Goal: Task Accomplishment & Management: Manage account settings

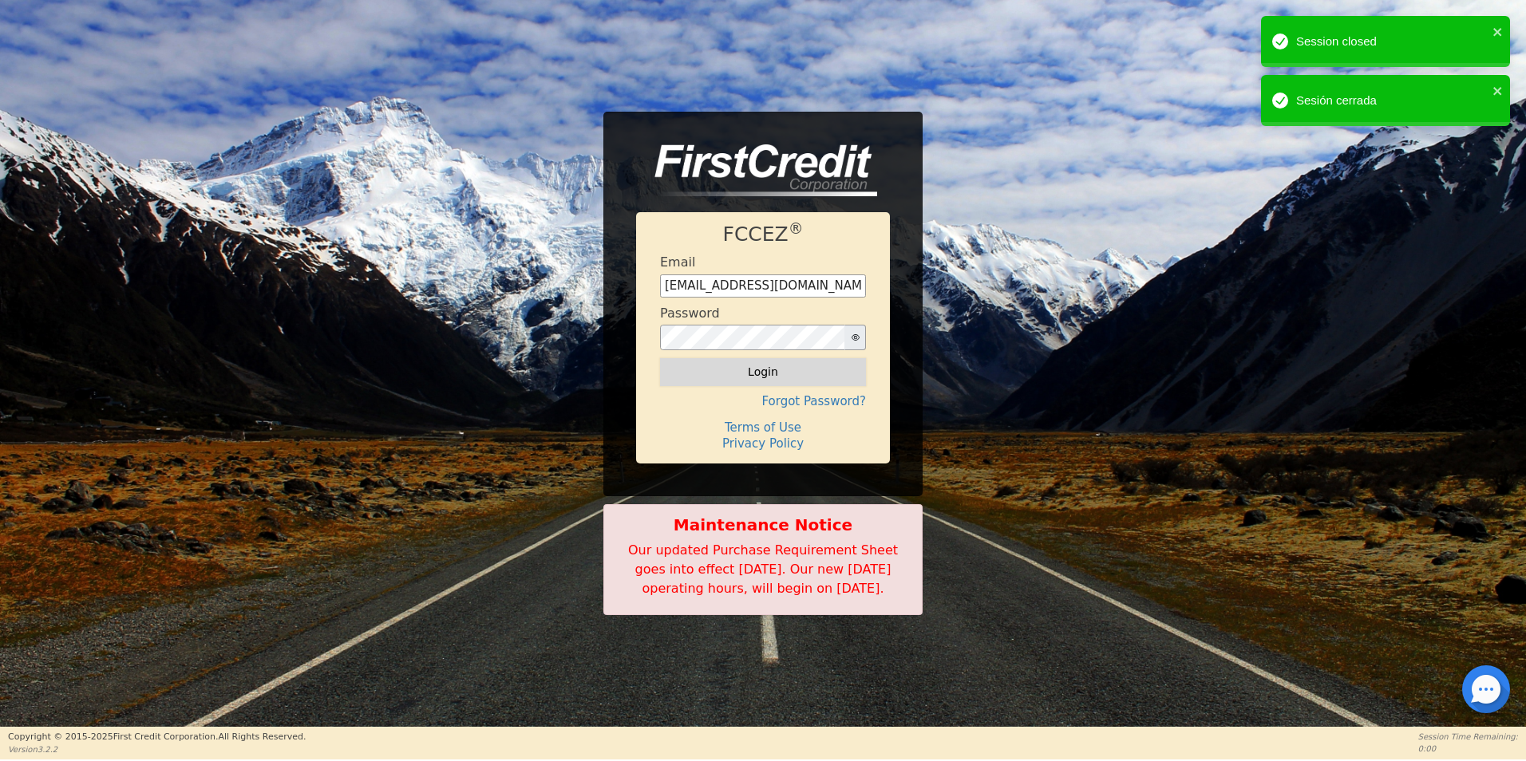
click at [789, 369] on button "Login" at bounding box center [763, 371] width 206 height 27
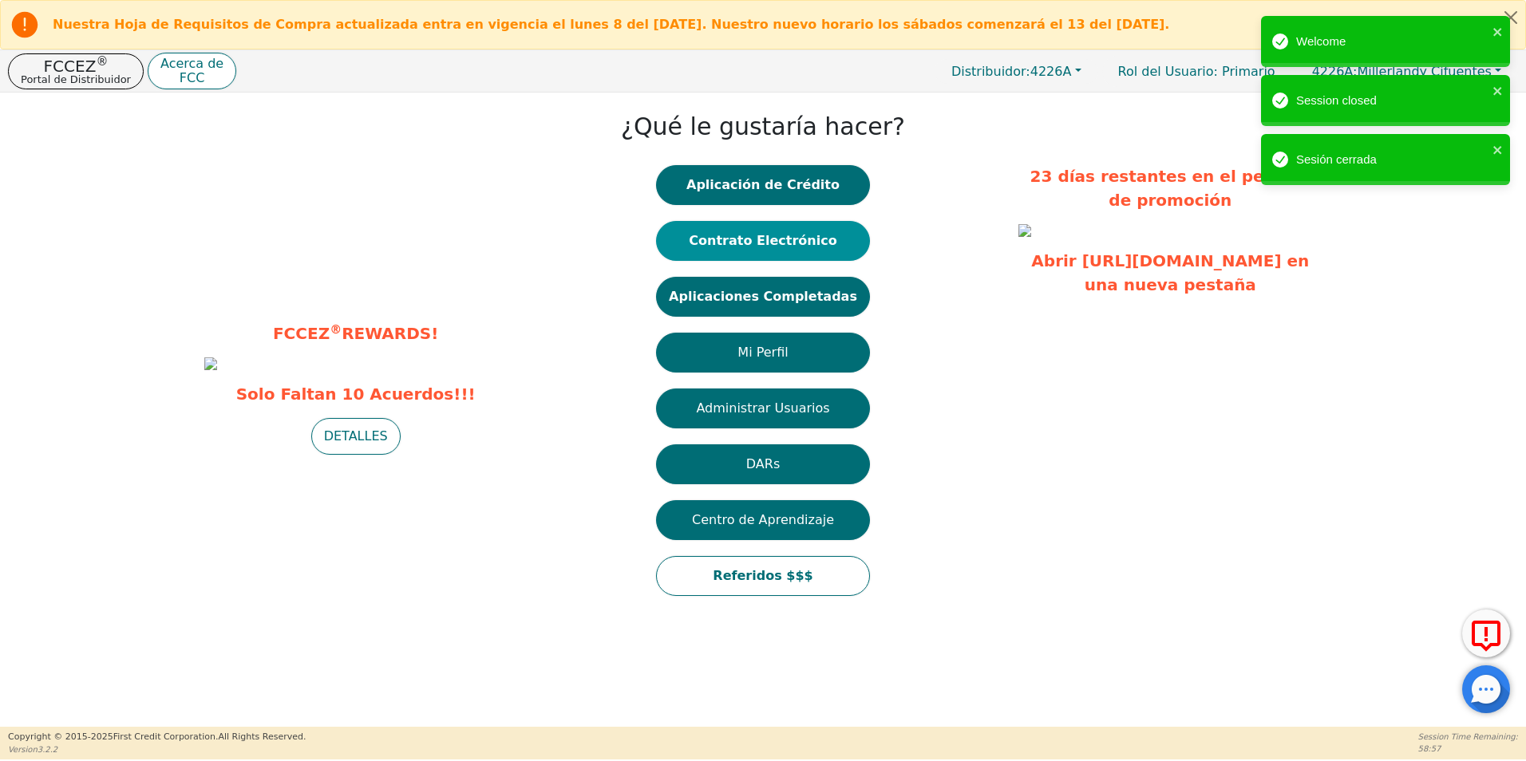
click at [804, 239] on button "Contrato Electrónico" at bounding box center [763, 241] width 214 height 40
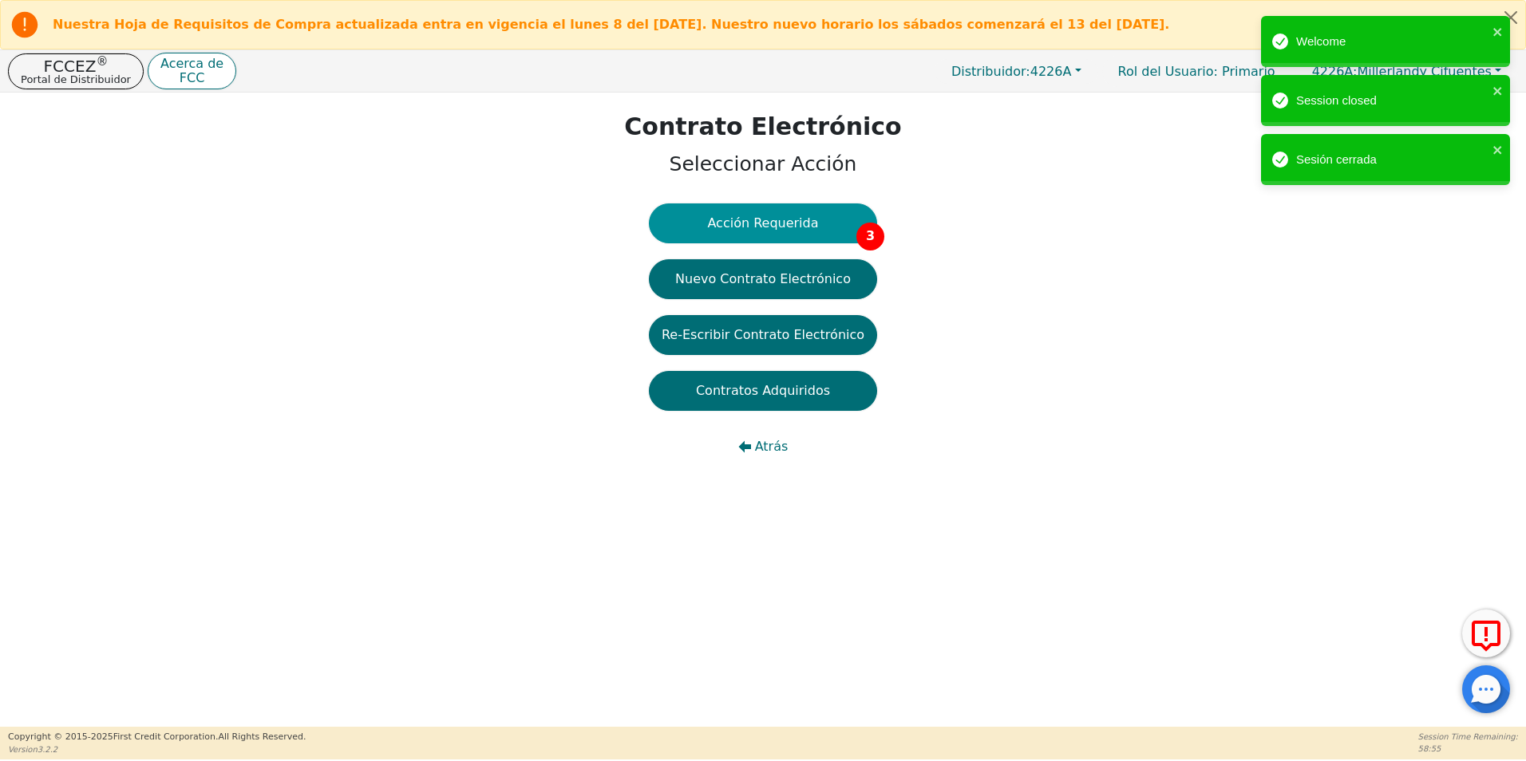
click at [849, 222] on button "Acción Requerida 3" at bounding box center [763, 223] width 228 height 40
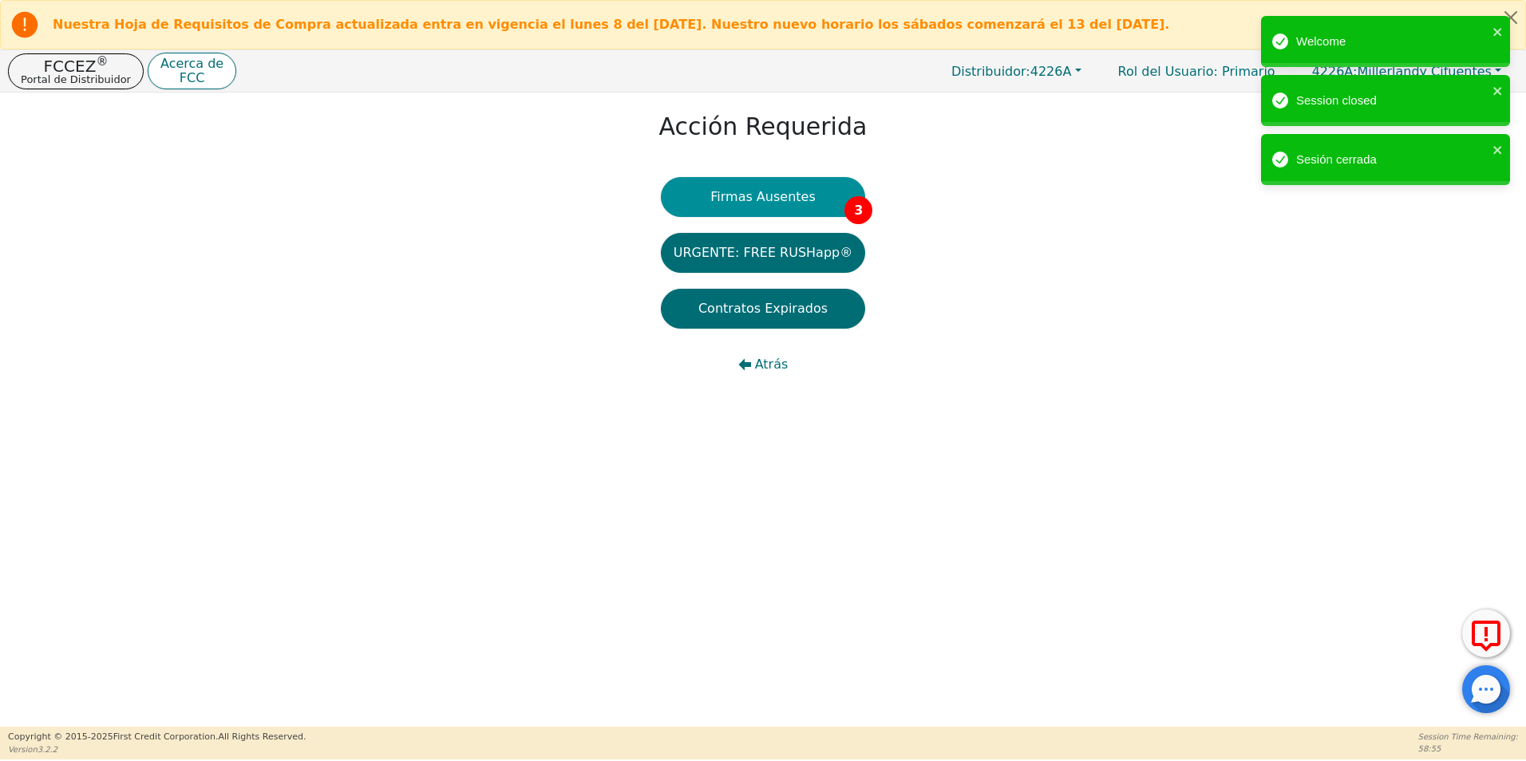
click at [816, 203] on button "Firmas Ausentes 3" at bounding box center [763, 197] width 204 height 40
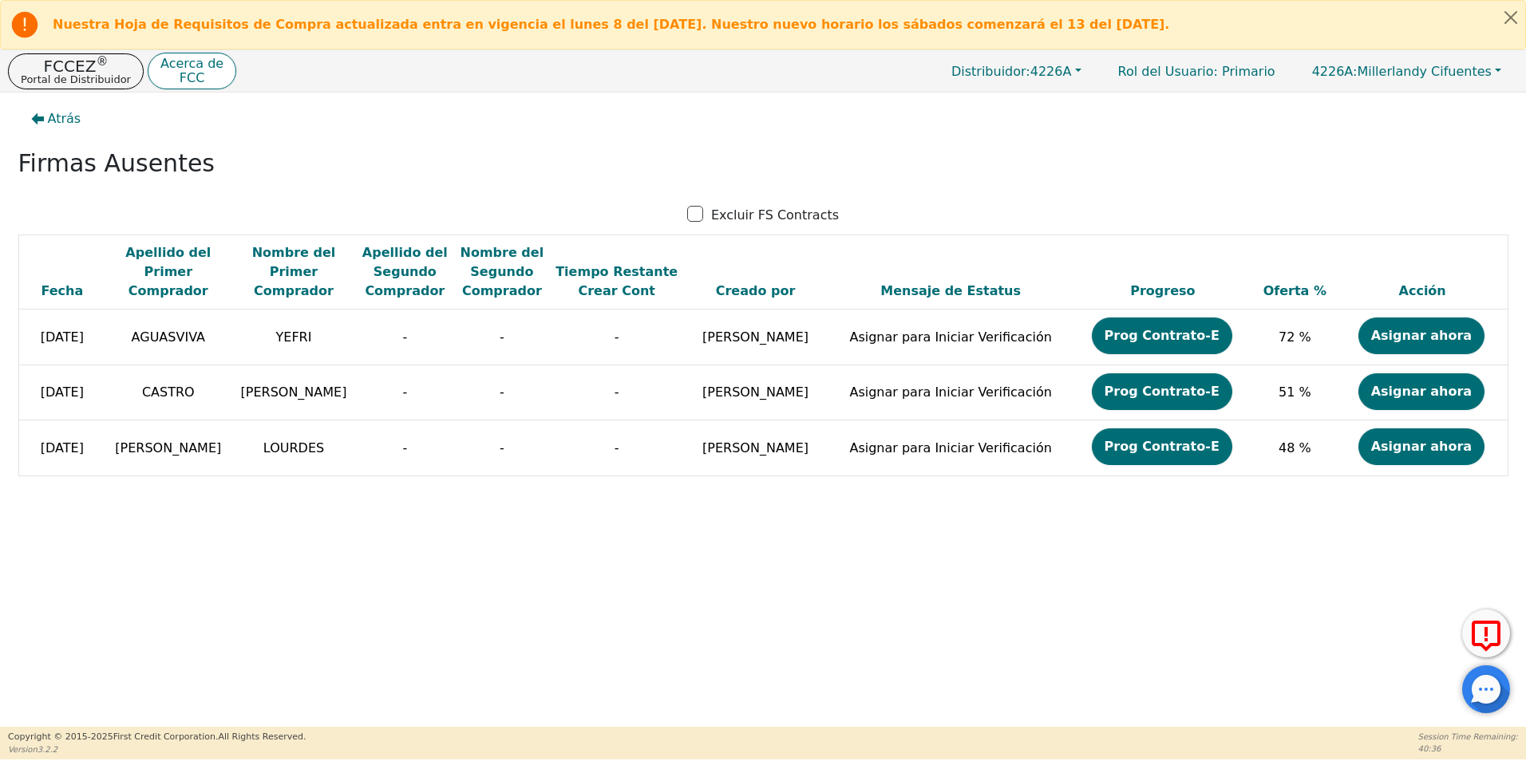
click at [1482, 697] on div at bounding box center [1486, 689] width 48 height 48
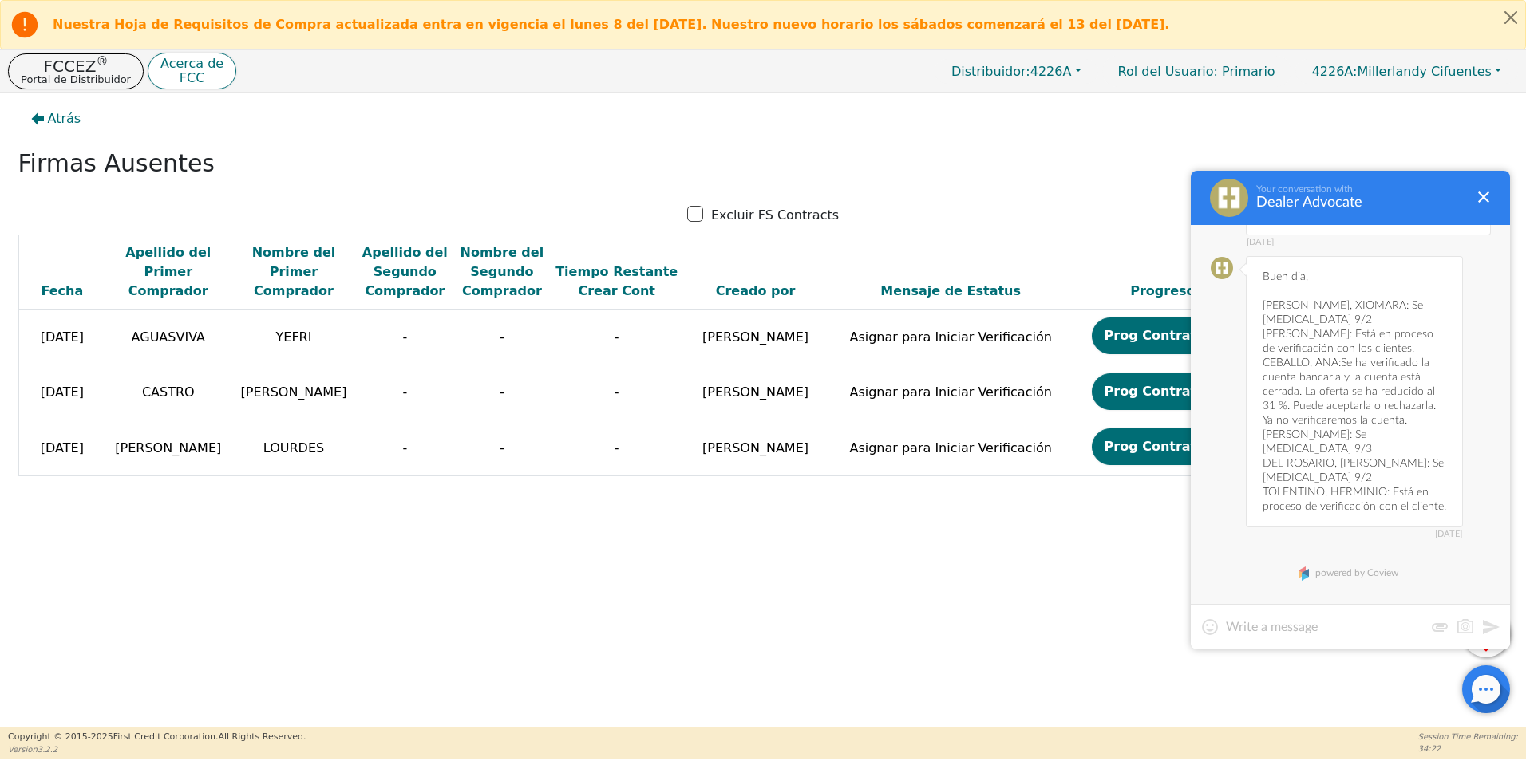
click at [1320, 621] on textarea at bounding box center [1325, 627] width 198 height 16
click at [1229, 593] on textarea "[PERSON_NAME] si brinda la informacion correcta de ACH la aprobacion quedaria e…" at bounding box center [1350, 611] width 249 height 48
type textarea "Buen dia [PERSON_NAME] si brinda la informacion correcta de ACH la aprobacion q…"
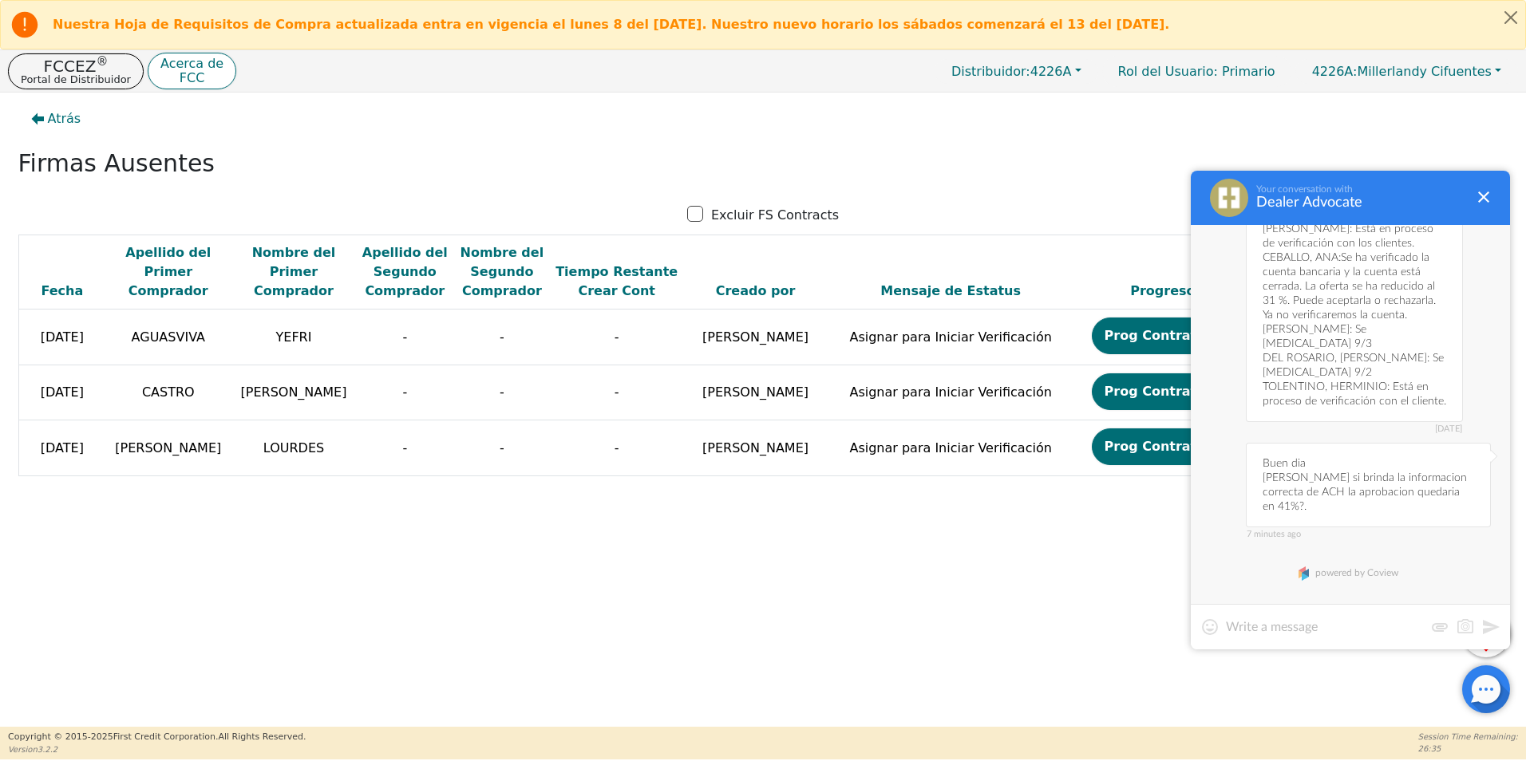
click at [1326, 638] on div at bounding box center [1349, 626] width 319 height 45
click at [1336, 634] on textarea at bounding box center [1325, 627] width 198 height 16
click at [1384, 624] on textarea at bounding box center [1325, 627] width 198 height 16
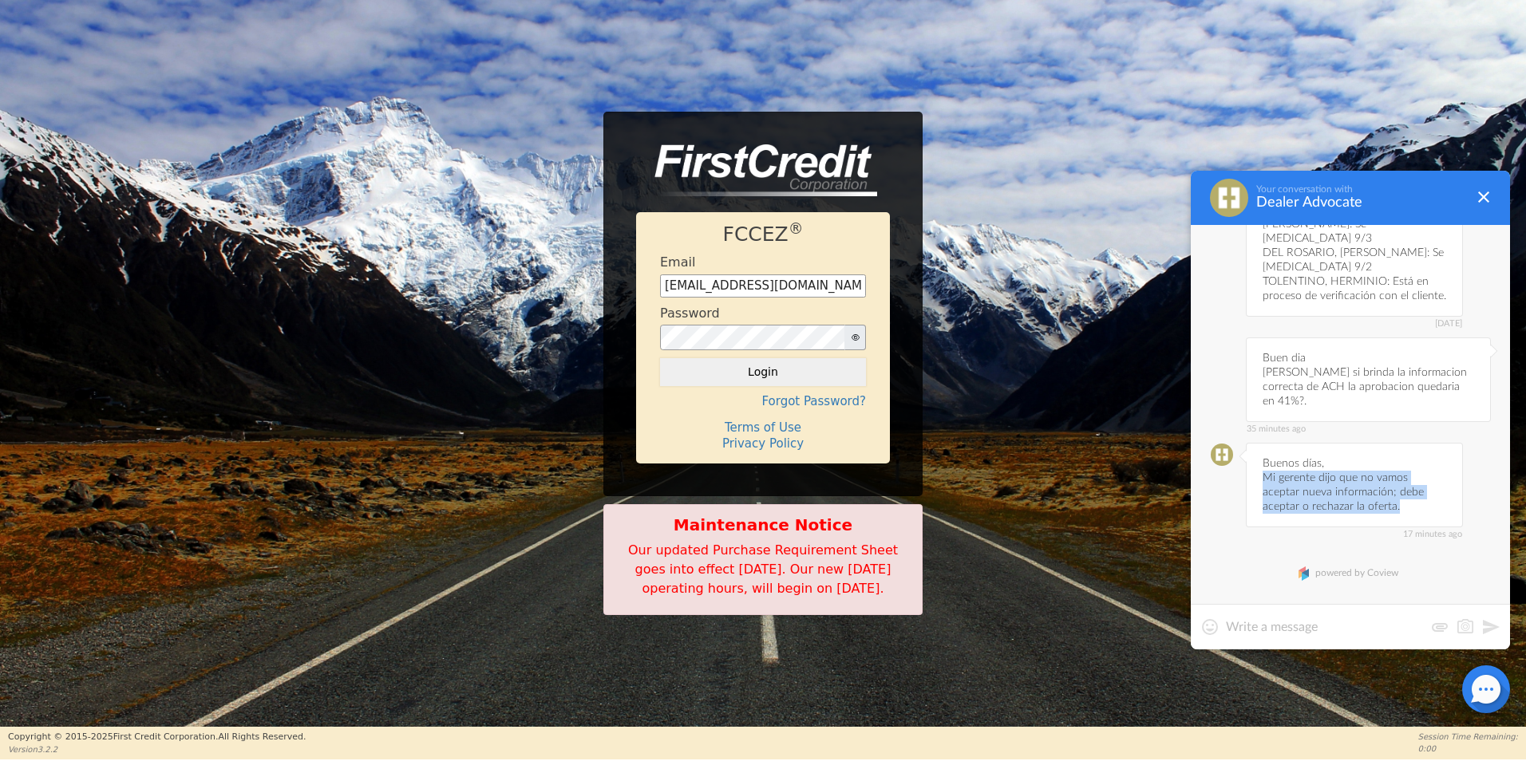
drag, startPoint x: 1264, startPoint y: 477, endPoint x: 1415, endPoint y: 523, distance: 157.5
click at [1415, 523] on div "17 minutes ago Buenos días, [PERSON_NAME] gerente dijo que no vamos aceptar nue…" at bounding box center [1354, 485] width 217 height 85
copy div "Mi gerente dijo que no vamos aceptar nueva información; debe aceptar o rechazar…"
click at [1352, 630] on textarea at bounding box center [1325, 627] width 198 height 16
